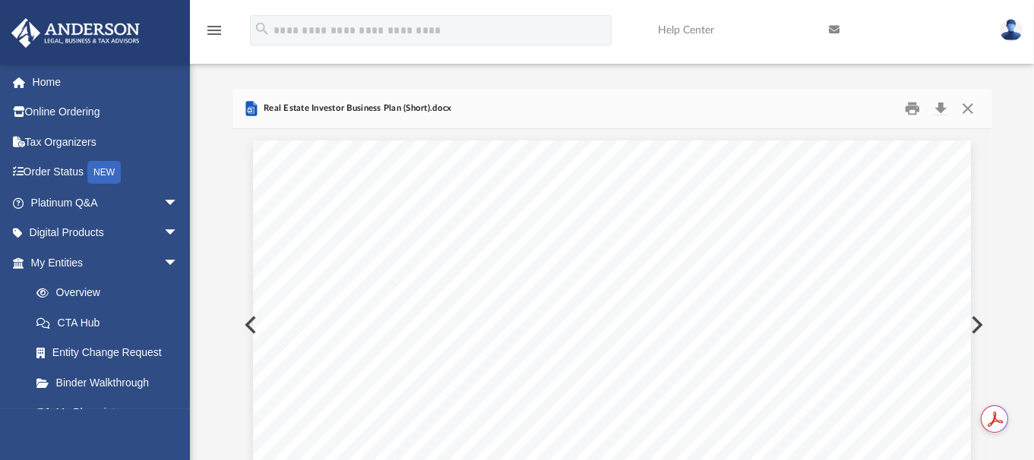
scroll to position [333, 748]
click at [969, 109] on button "Close" at bounding box center [967, 109] width 27 height 24
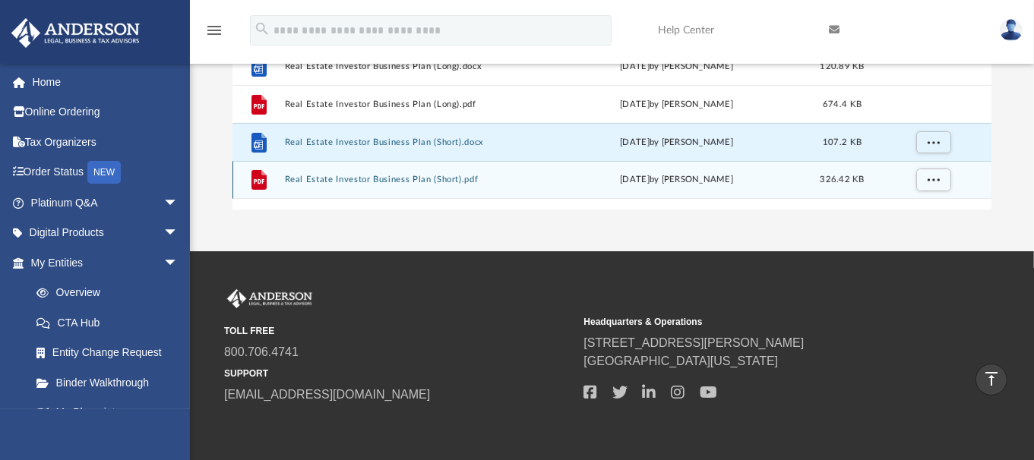
scroll to position [0, 0]
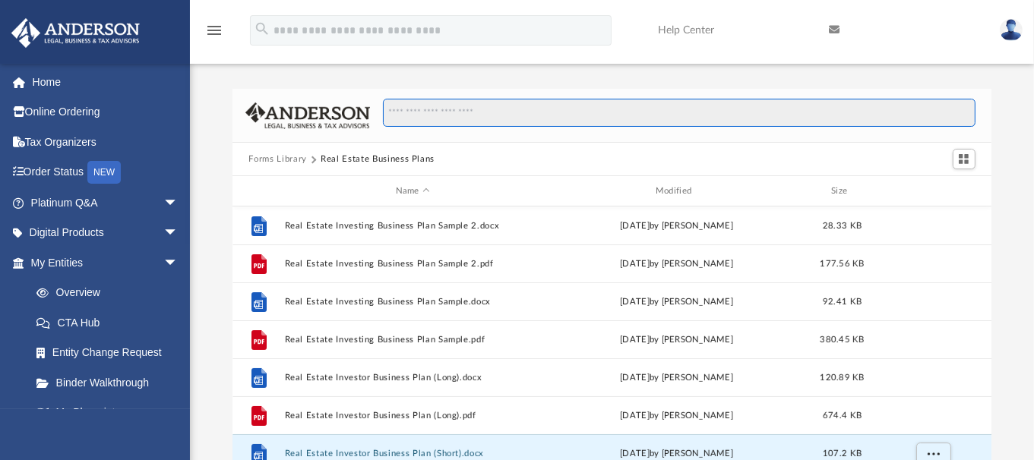
click at [400, 106] on input "Search files and folders" at bounding box center [679, 113] width 592 height 29
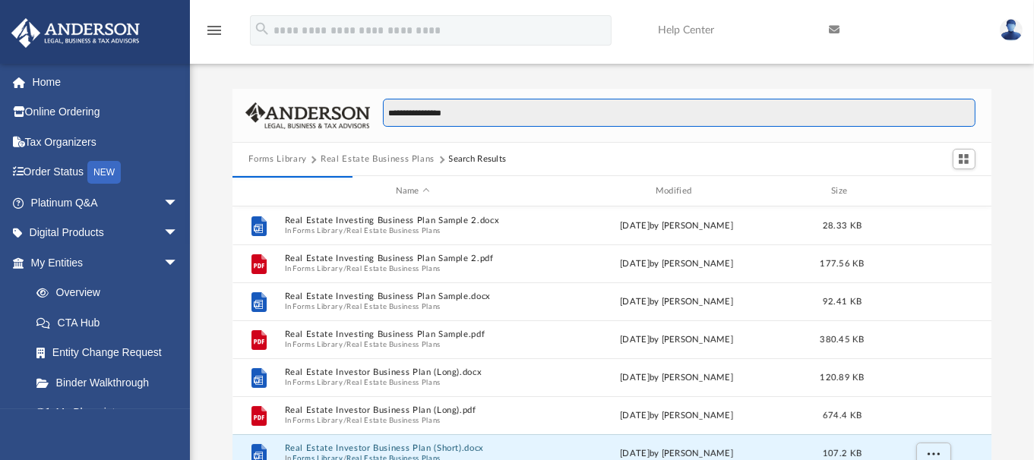
type input "**********"
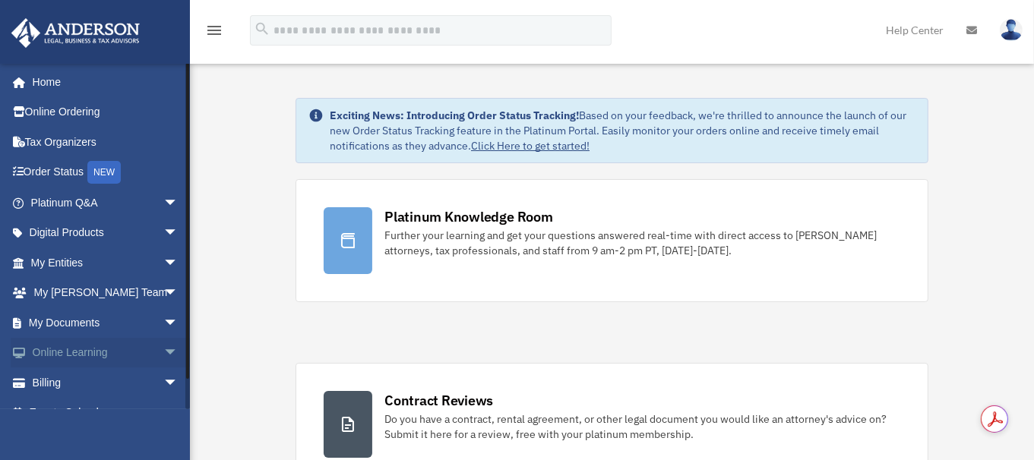
scroll to position [22, 0]
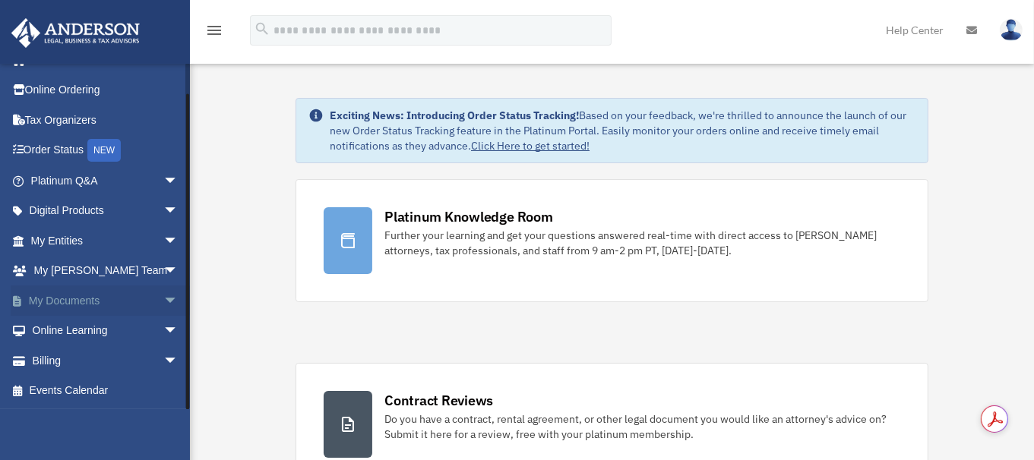
click at [163, 301] on span "arrow_drop_down" at bounding box center [178, 301] width 30 height 31
click at [96, 391] on link "Forms Library" at bounding box center [111, 391] width 180 height 30
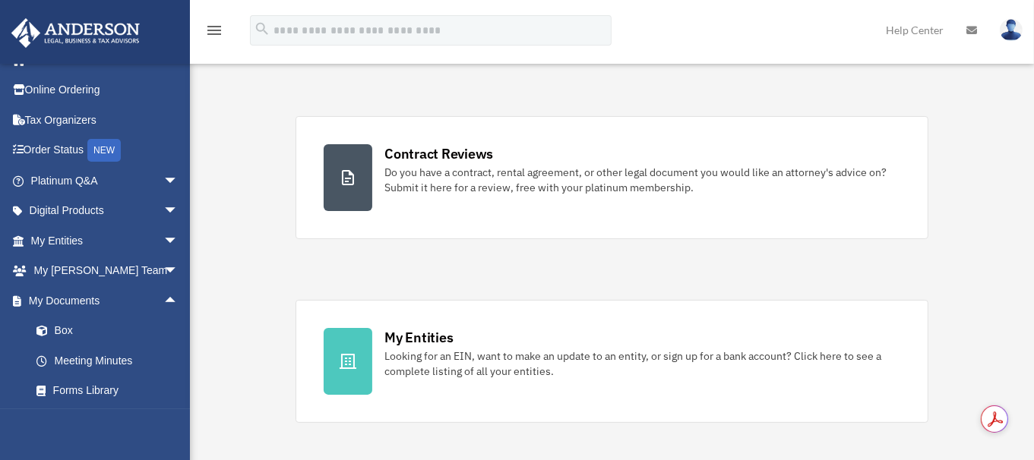
scroll to position [255, 0]
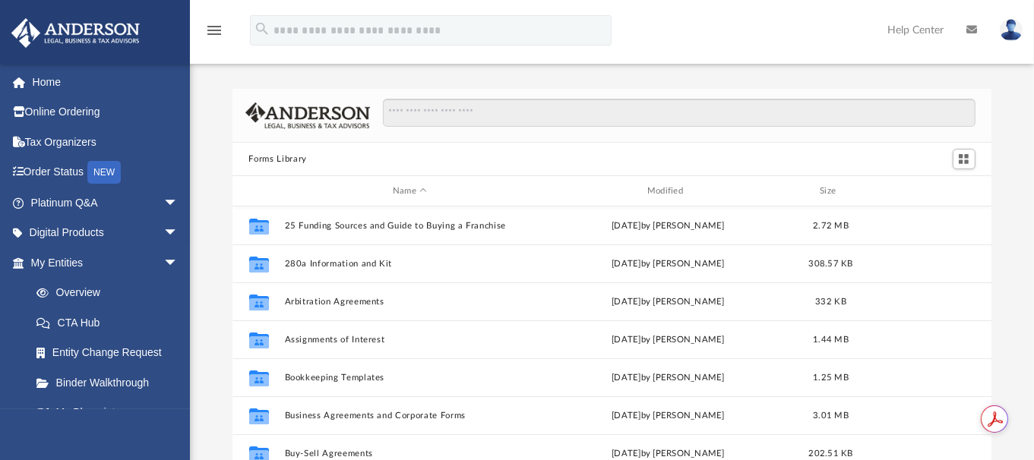
scroll to position [333, 748]
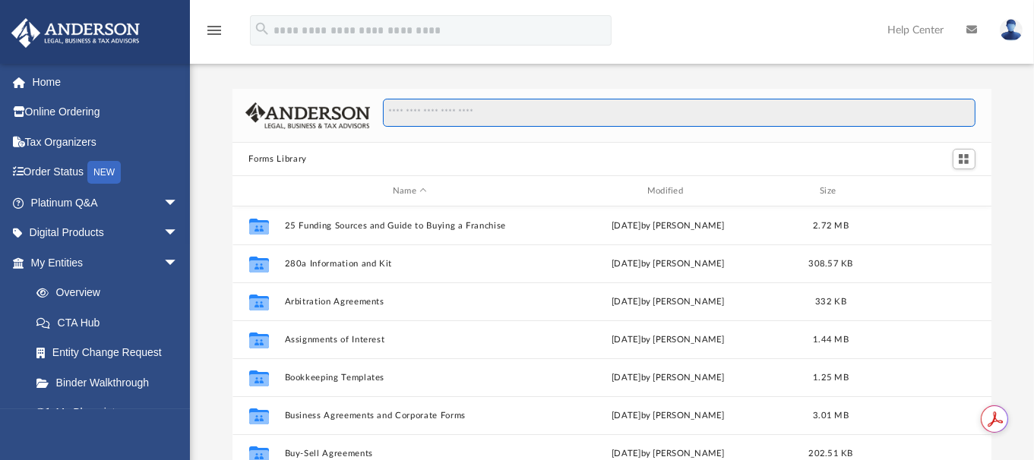
click at [428, 112] on input "Search files and folders" at bounding box center [679, 113] width 592 height 29
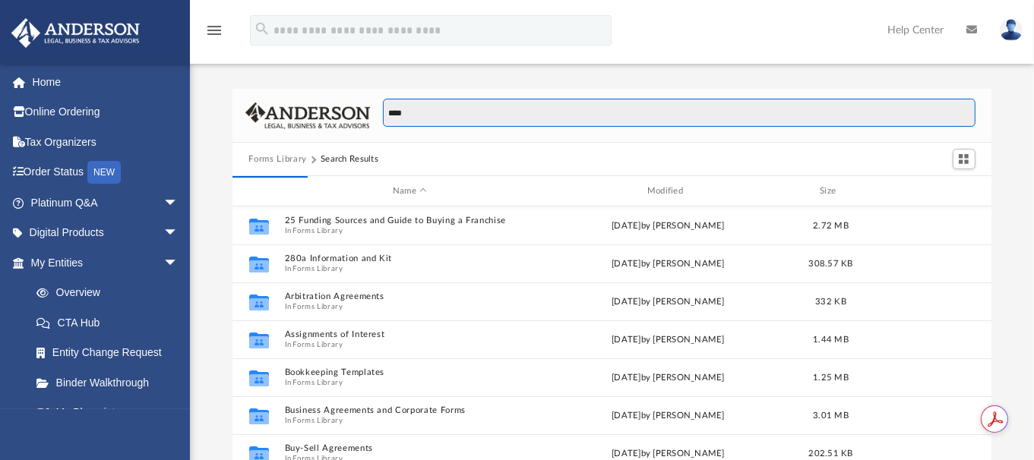
type input "****"
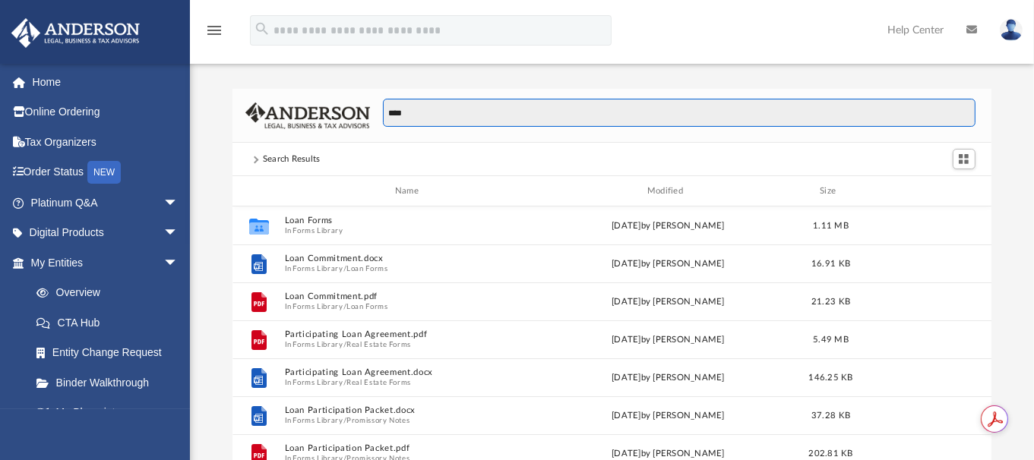
scroll to position [11, 11]
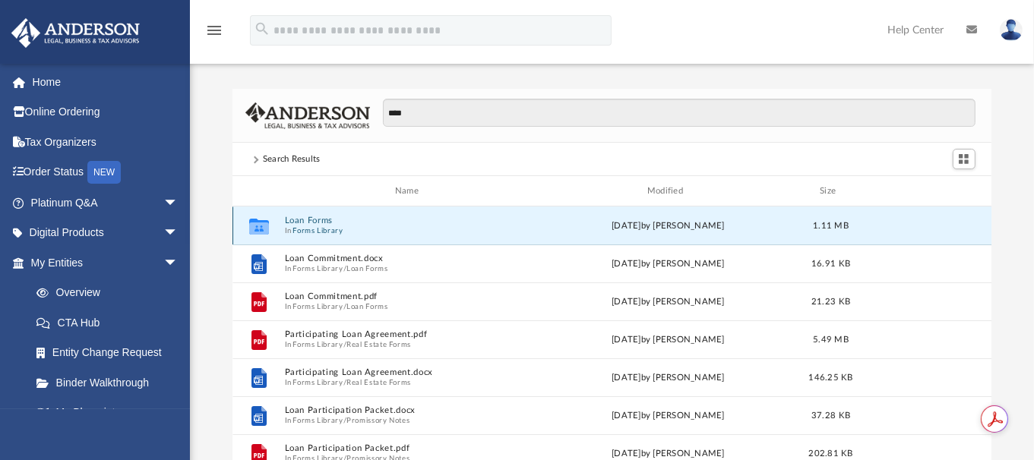
click at [299, 216] on button "Loan Forms" at bounding box center [409, 221] width 251 height 10
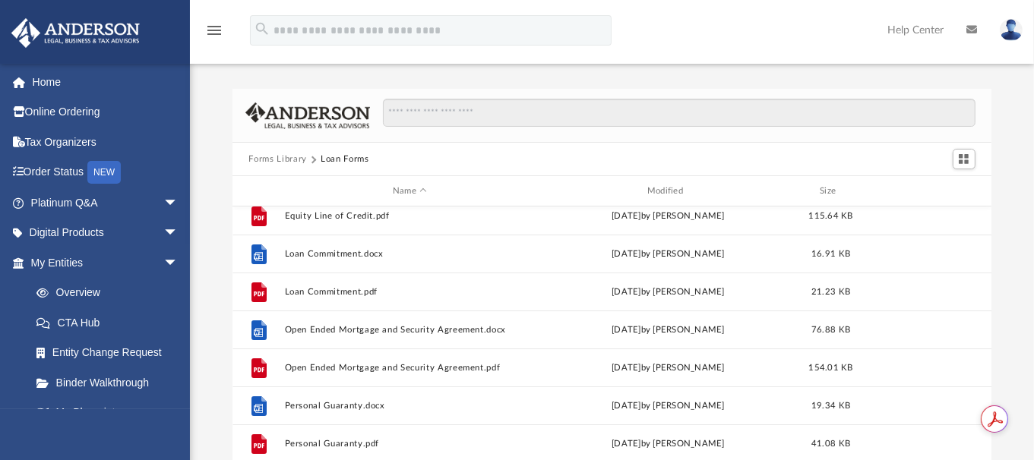
scroll to position [88, 0]
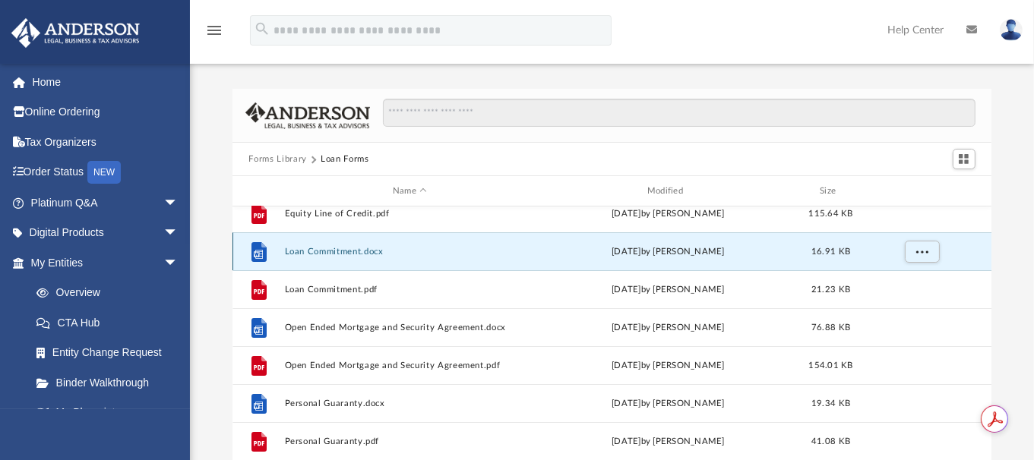
click at [359, 249] on button "Loan Commitment.docx" at bounding box center [409, 252] width 251 height 10
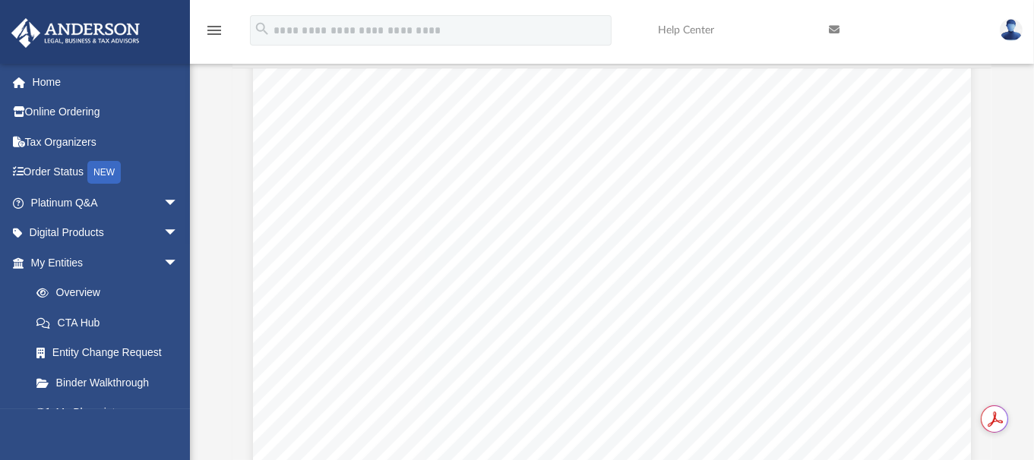
scroll to position [0, 0]
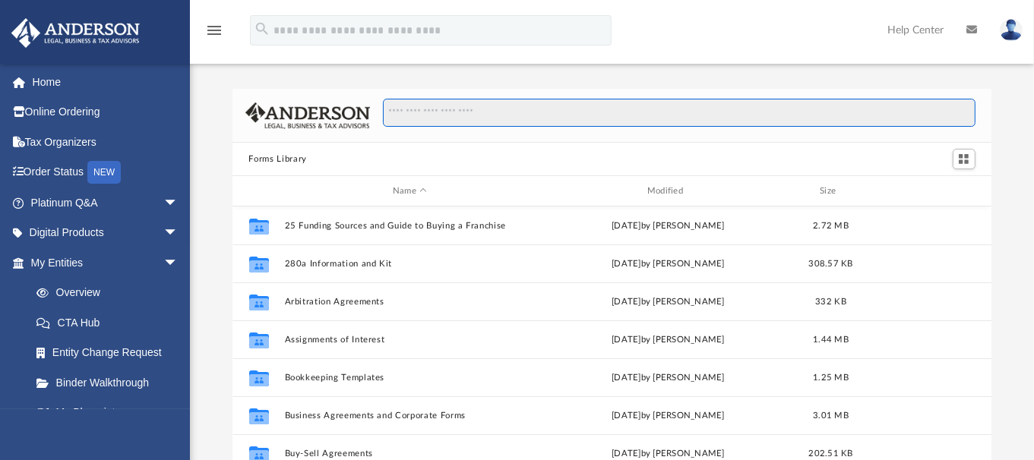
click at [428, 112] on input "Search files and folders" at bounding box center [679, 113] width 592 height 29
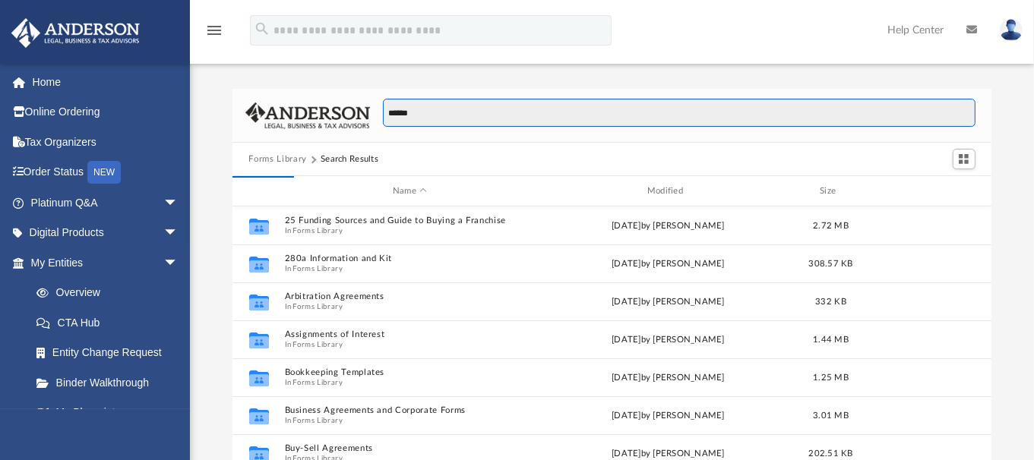
type input "******"
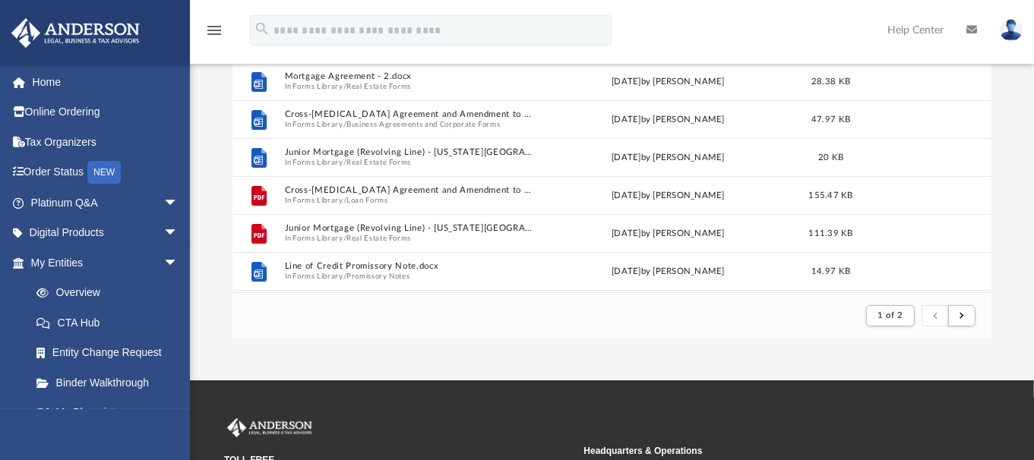
scroll to position [182, 0]
click at [963, 314] on button "submit" at bounding box center [961, 316] width 27 height 22
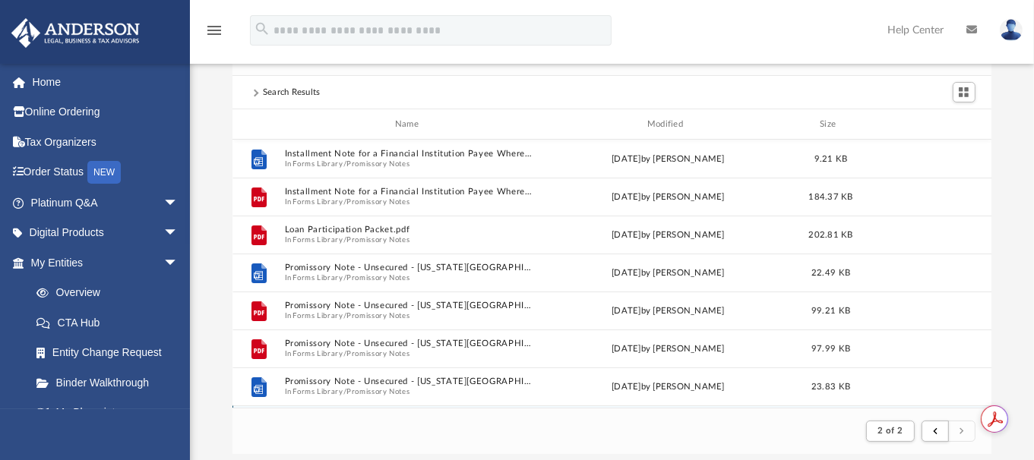
scroll to position [67, 0]
